Goal: Information Seeking & Learning: Learn about a topic

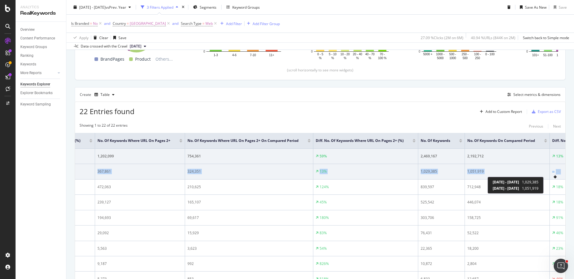
scroll to position [0, 1374]
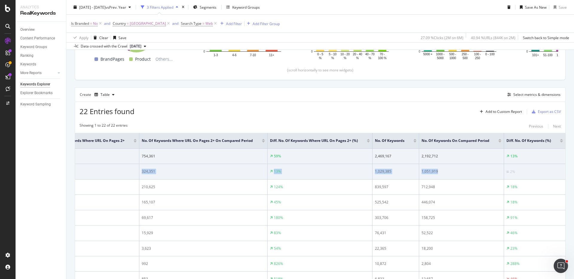
drag, startPoint x: 343, startPoint y: 167, endPoint x: 482, endPoint y: 172, distance: 138.8
click at [481, 172] on div "1,051,919" at bounding box center [461, 171] width 80 height 5
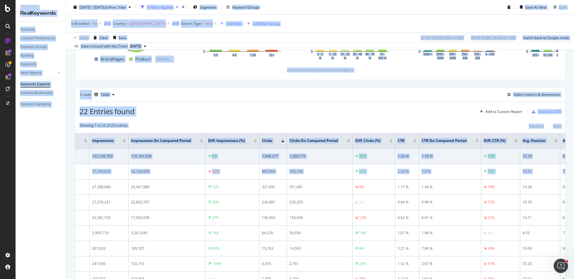
scroll to position [0, 0]
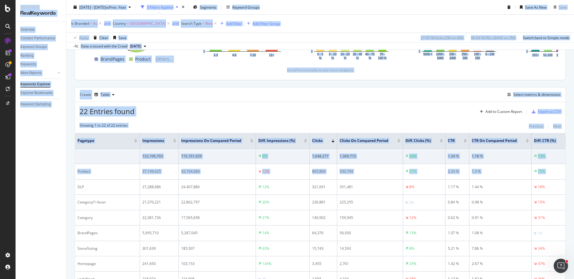
drag, startPoint x: 511, startPoint y: 171, endPoint x: 6, endPoint y: 175, distance: 505.4
click at [5, 175] on div "Analytics RealKeywords Overview Content Performance Keyword Groups Ranking Keyw…" at bounding box center [287, 139] width 574 height 279
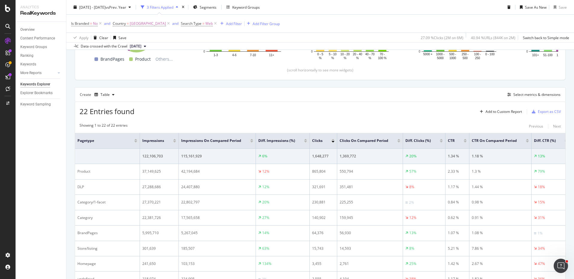
click at [129, 147] on th "pagetype" at bounding box center [107, 141] width 65 height 16
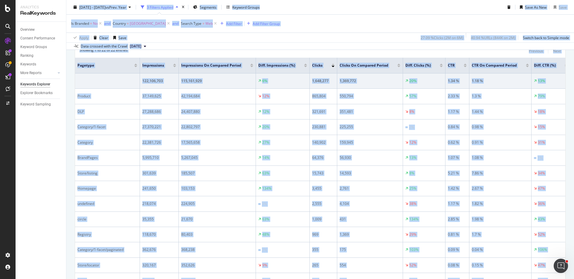
scroll to position [409, 0]
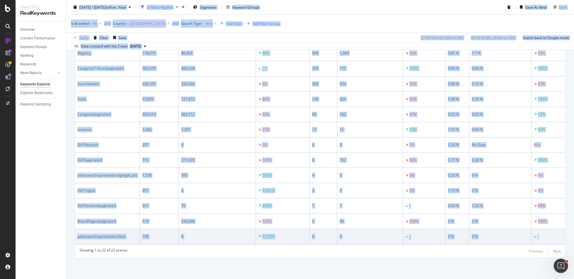
drag, startPoint x: 71, startPoint y: 22, endPoint x: 554, endPoint y: 239, distance: 530.0
click at [554, 239] on div "Keywords Explorer Non_brand_pagetype for weekly reporting [DOMAIN_NAME] master …" at bounding box center [319, 139] width 507 height 279
copy div "0798 Lor. 28ip - Dol. 50si am Cons. Adip 2 Elitsed Doeiusm Temporin Utlabor Etd…"
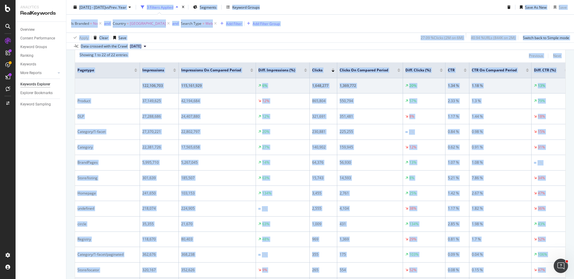
scroll to position [216, 0]
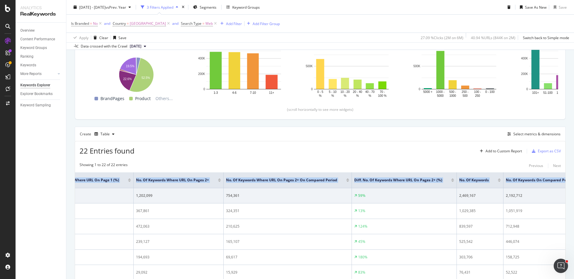
scroll to position [0, 1374]
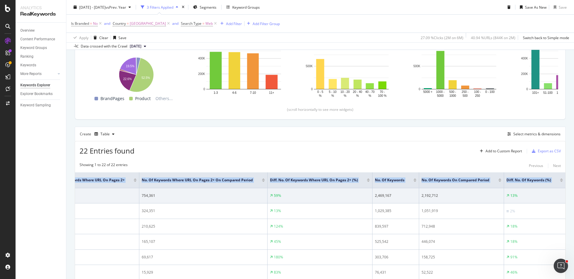
drag, startPoint x: 360, startPoint y: 198, endPoint x: 618, endPoint y: 186, distance: 258.2
click at [573, 186] on html "Analytics RealKeywords Overview Content Performance Keyword Groups Ranking Keyw…" at bounding box center [287, 139] width 574 height 279
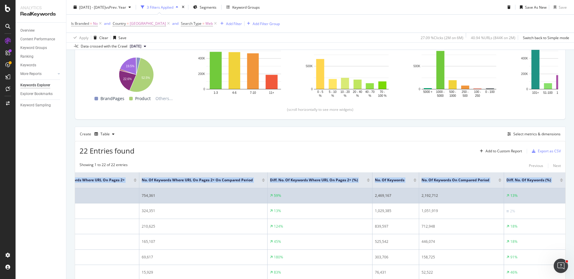
click at [496, 195] on div "2,192,712" at bounding box center [461, 195] width 80 height 5
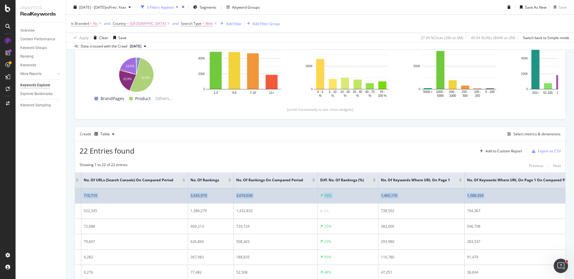
scroll to position [0, 714]
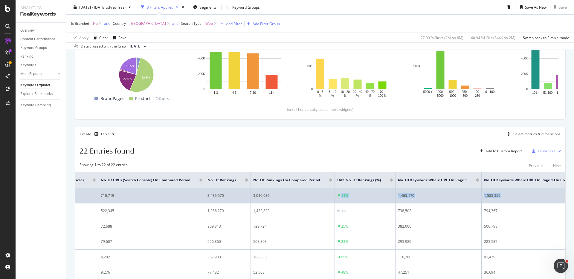
drag, startPoint x: 355, startPoint y: 195, endPoint x: 305, endPoint y: 201, distance: 50.5
click at [305, 201] on tr "122,106,703 115,161,929 6% 1,648,277 1,369,772 20% 1.34 % 1.18 % 13% 12.15 8.29…" at bounding box center [291, 195] width 1861 height 15
click at [377, 195] on div "14%" at bounding box center [365, 195] width 56 height 5
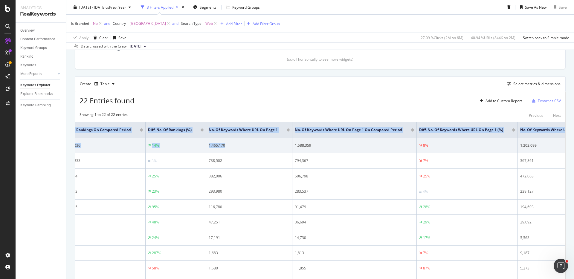
scroll to position [0, 877]
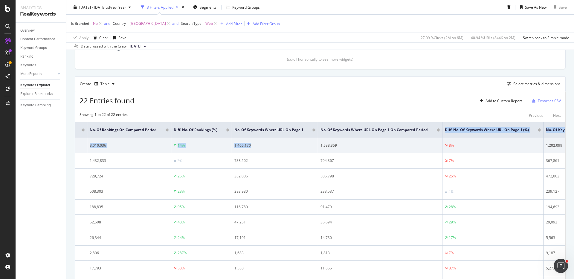
drag, startPoint x: 439, startPoint y: 146, endPoint x: 342, endPoint y: 137, distance: 97.2
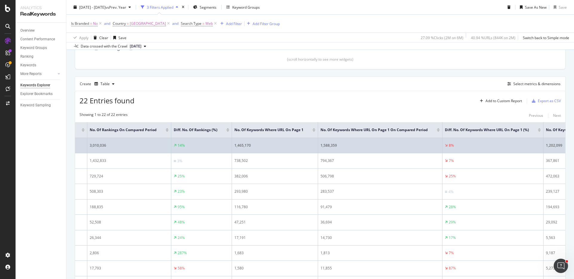
click at [399, 146] on div "1,588,359" at bounding box center [379, 145] width 119 height 5
drag, startPoint x: 454, startPoint y: 145, endPoint x: 433, endPoint y: 145, distance: 21.5
click at [433, 145] on tr "122,106,703 115,161,929 6% 1,648,277 1,369,772 20% 1.34 % 1.18 % 13% 12.15 8.29…" at bounding box center [128, 145] width 1861 height 15
click at [493, 144] on div "8%" at bounding box center [493, 145] width 96 height 5
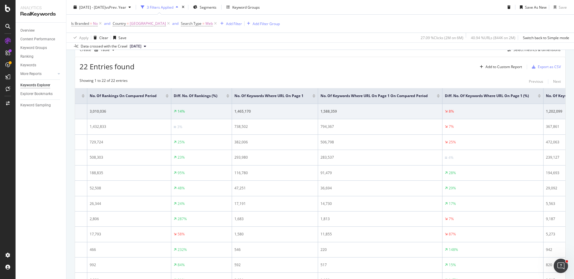
scroll to position [202, 0]
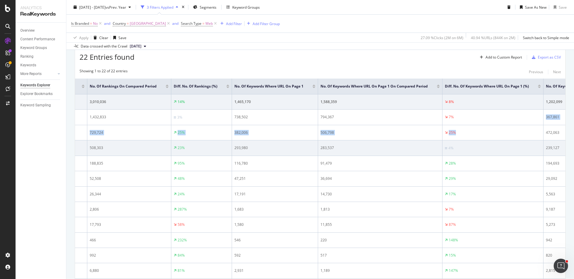
drag, startPoint x: 488, startPoint y: 118, endPoint x: 481, endPoint y: 150, distance: 32.8
click at [483, 141] on tbody "122,106,703 115,161,929 6% 1,648,277 1,369,772 20% 1.34 % 1.18 % 13% 12.15 8.29…" at bounding box center [128, 270] width 1861 height 353
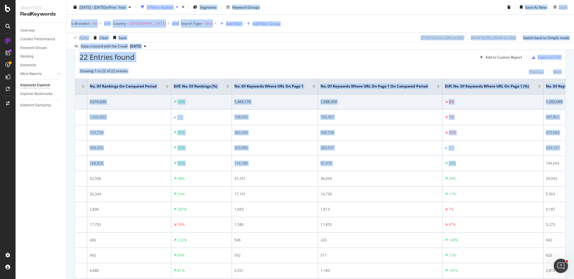
scroll to position [0, 0]
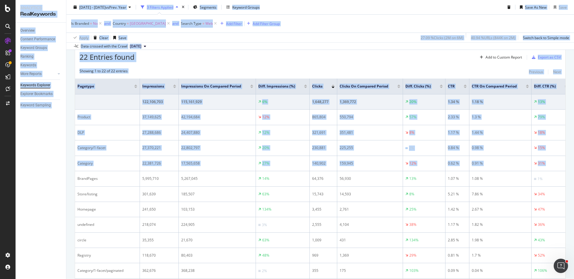
drag, startPoint x: 480, startPoint y: 161, endPoint x: 0, endPoint y: 166, distance: 480.0
click at [0, 166] on div "Analytics RealKeywords Overview Content Performance Keyword Groups Ranking Keyw…" at bounding box center [287, 139] width 574 height 279
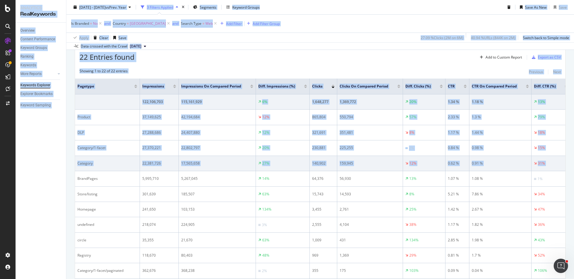
click at [104, 164] on div "Category" at bounding box center [107, 163] width 60 height 5
